Goal: Information Seeking & Learning: Learn about a topic

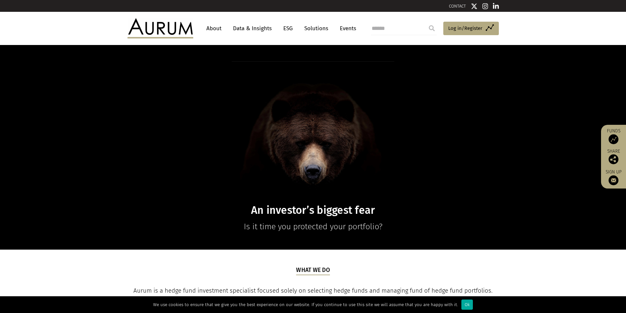
click at [247, 26] on link "Data & Insights" at bounding box center [252, 28] width 45 height 12
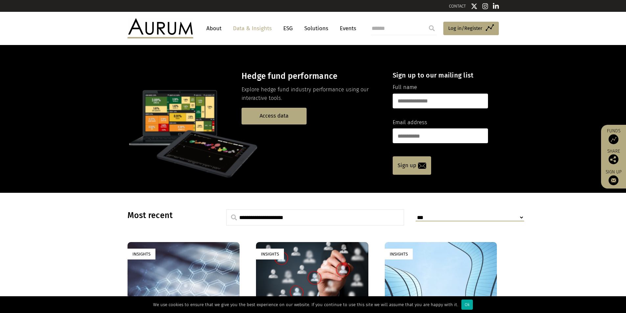
drag, startPoint x: 465, startPoint y: 306, endPoint x: 427, endPoint y: 283, distance: 45.4
click at [465, 306] on div "Ok" at bounding box center [466, 305] width 11 height 10
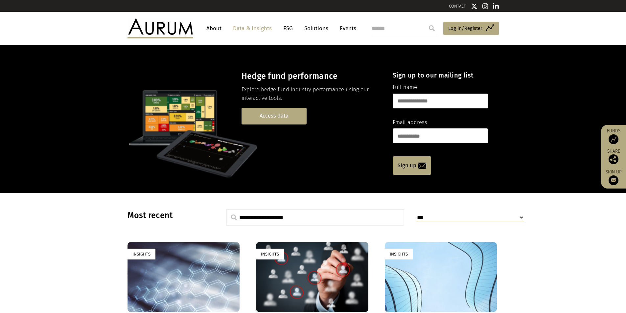
click at [274, 115] on link "Access data" at bounding box center [273, 116] width 65 height 17
